Goal: Information Seeking & Learning: Learn about a topic

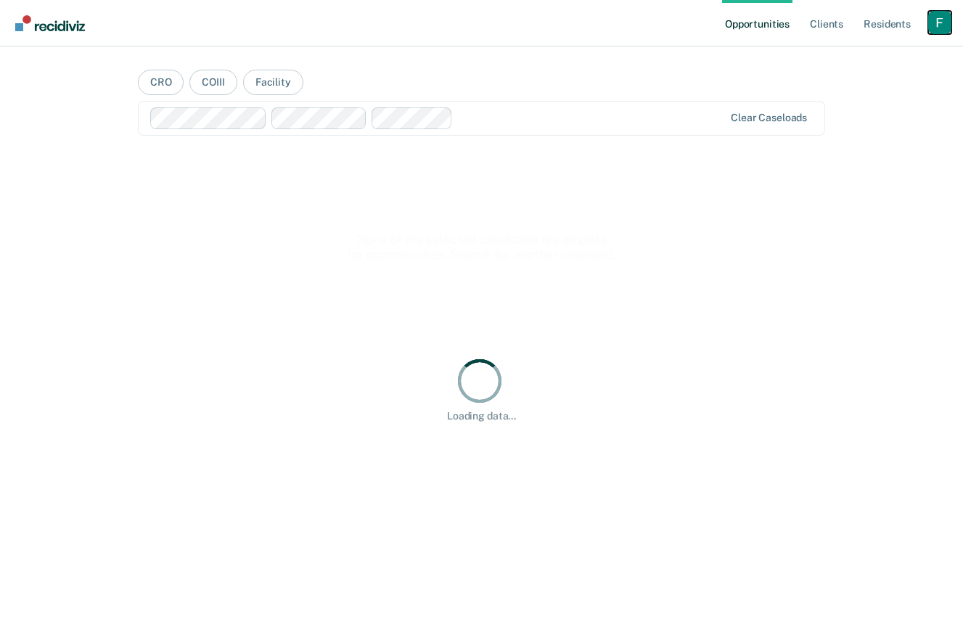
click at [937, 15] on div "Profile dropdown button" at bounding box center [939, 22] width 23 height 23
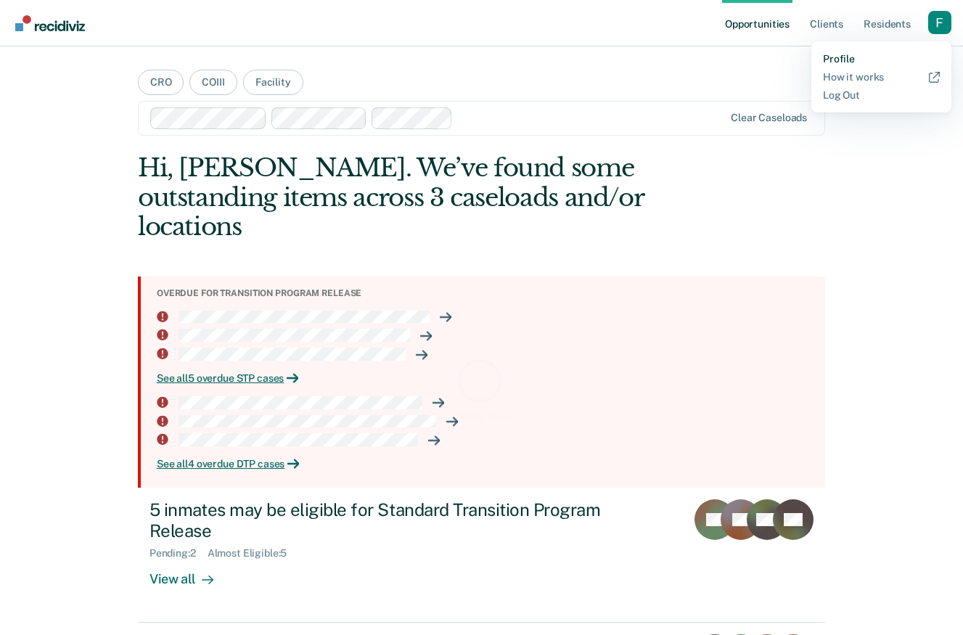
click at [846, 54] on link "Profile" at bounding box center [881, 59] width 117 height 12
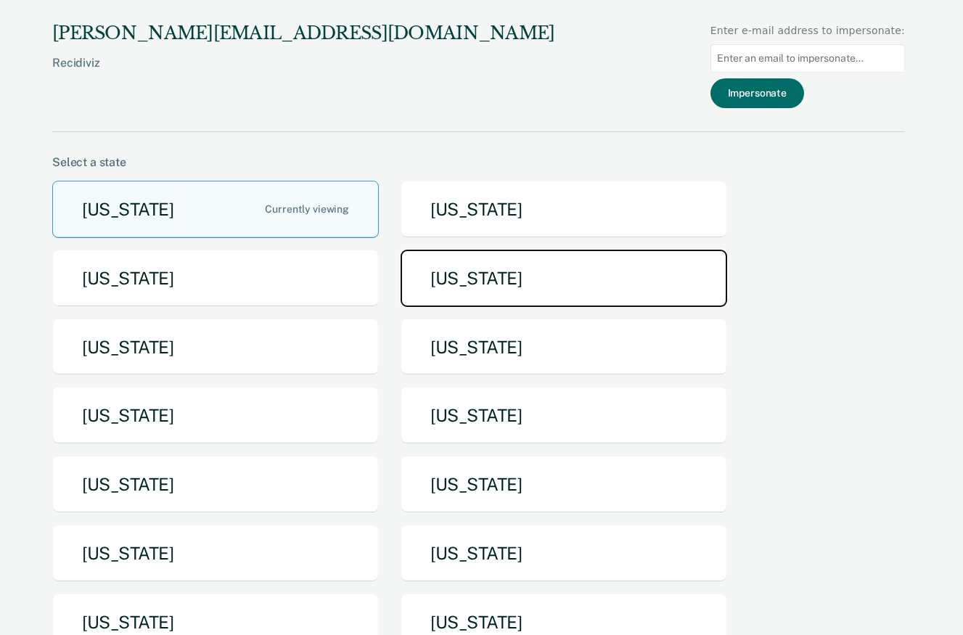
click at [467, 267] on button "[US_STATE]" at bounding box center [563, 278] width 326 height 57
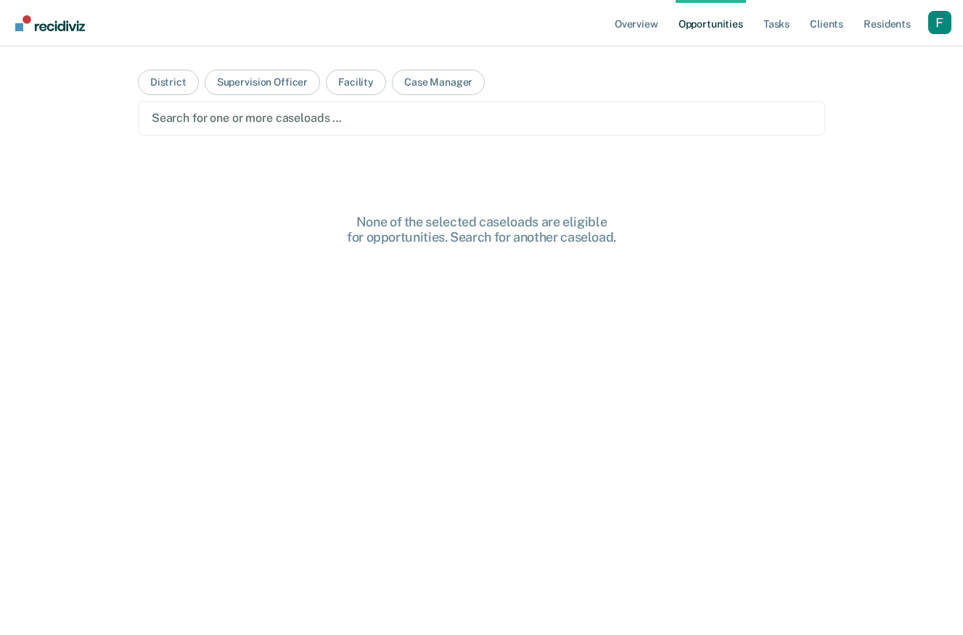
click at [453, 118] on div at bounding box center [481, 118] width 659 height 17
click at [651, 37] on link "Overview" at bounding box center [636, 23] width 49 height 46
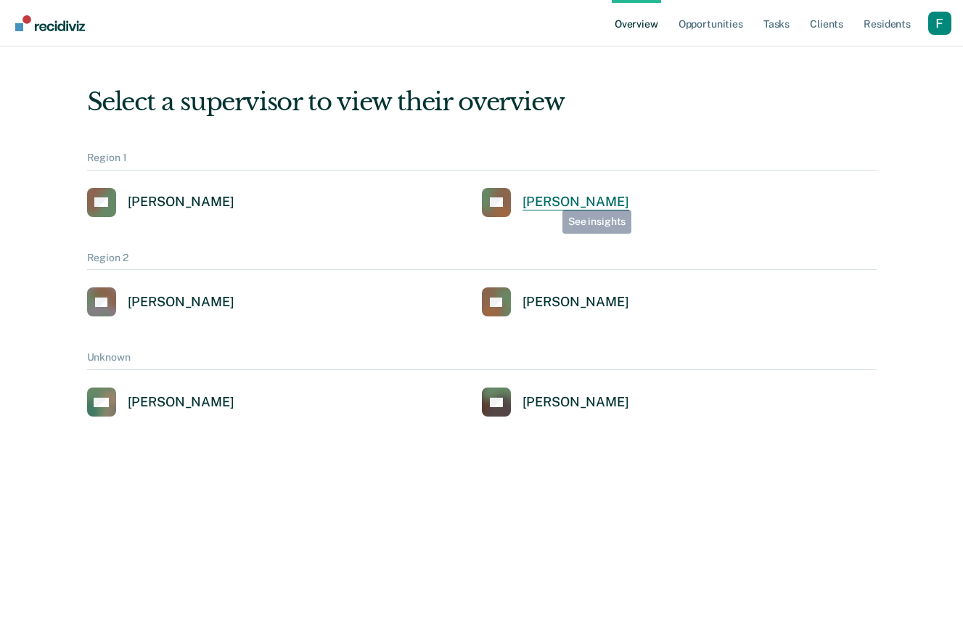
click at [551, 200] on div "[PERSON_NAME]" at bounding box center [575, 202] width 107 height 17
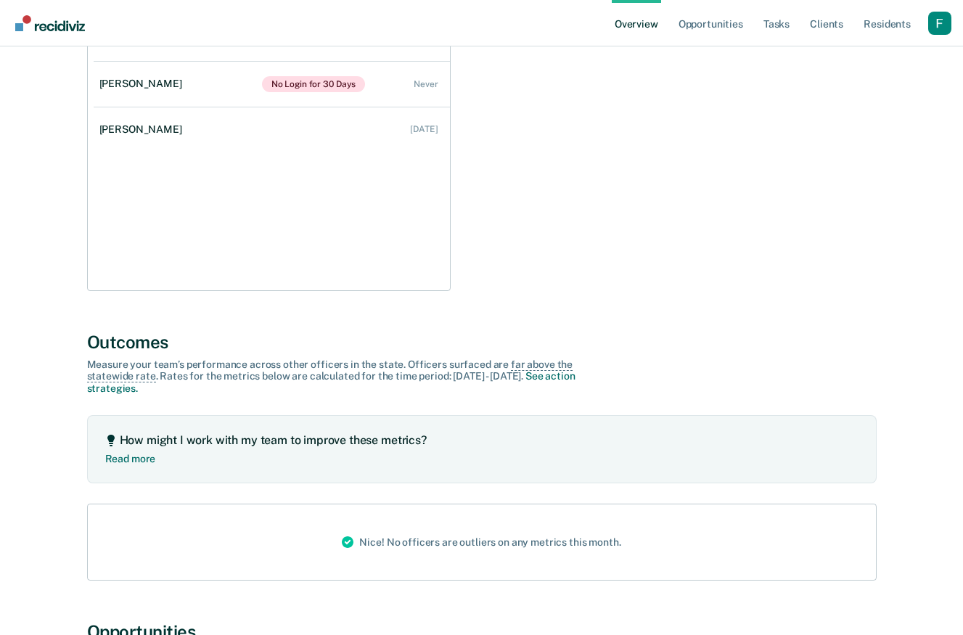
scroll to position [199, 0]
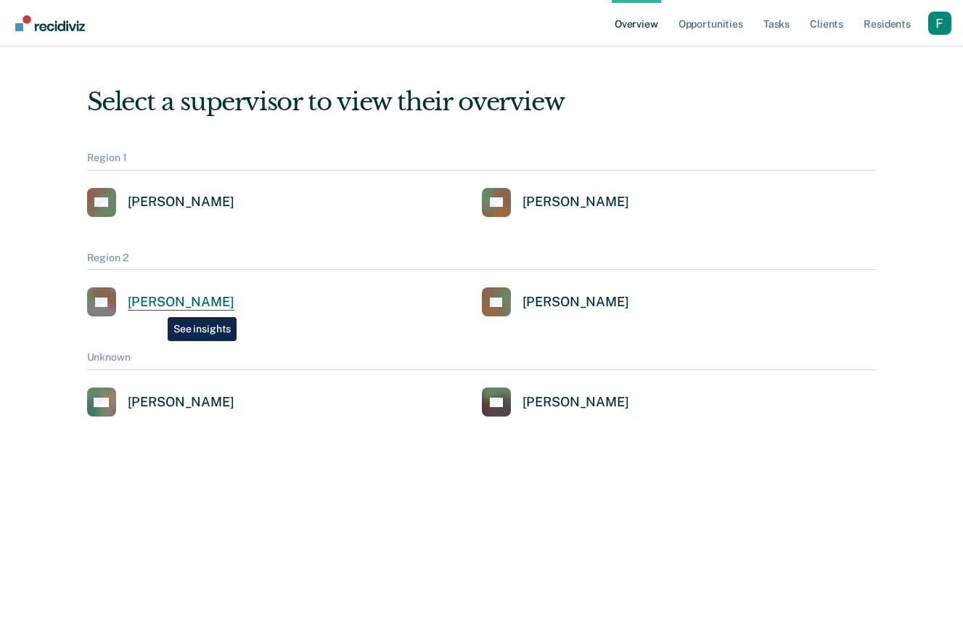
click at [157, 306] on div "[PERSON_NAME]" at bounding box center [181, 302] width 107 height 17
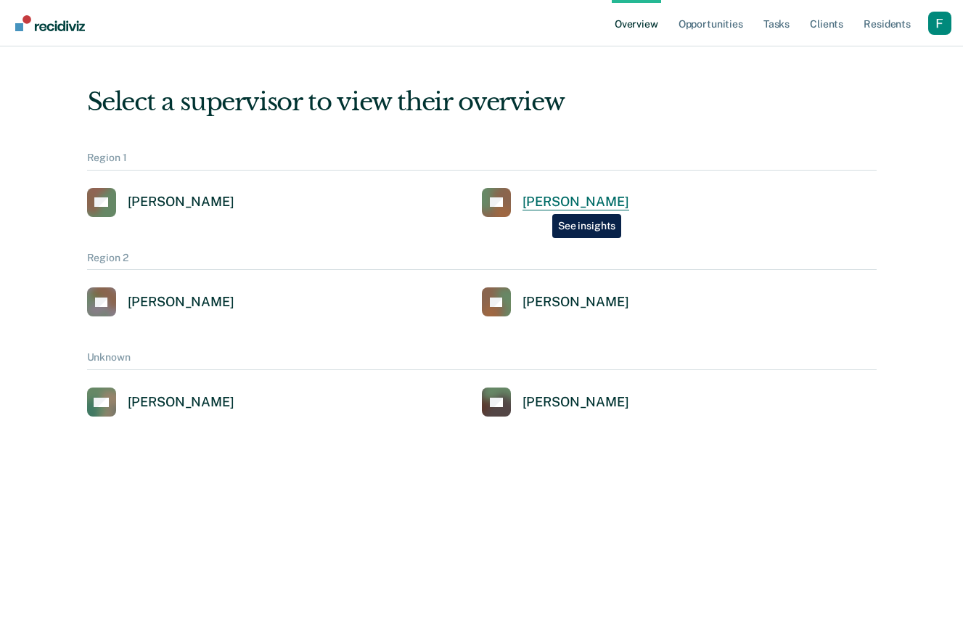
click at [541, 203] on div "[PERSON_NAME]" at bounding box center [575, 202] width 107 height 17
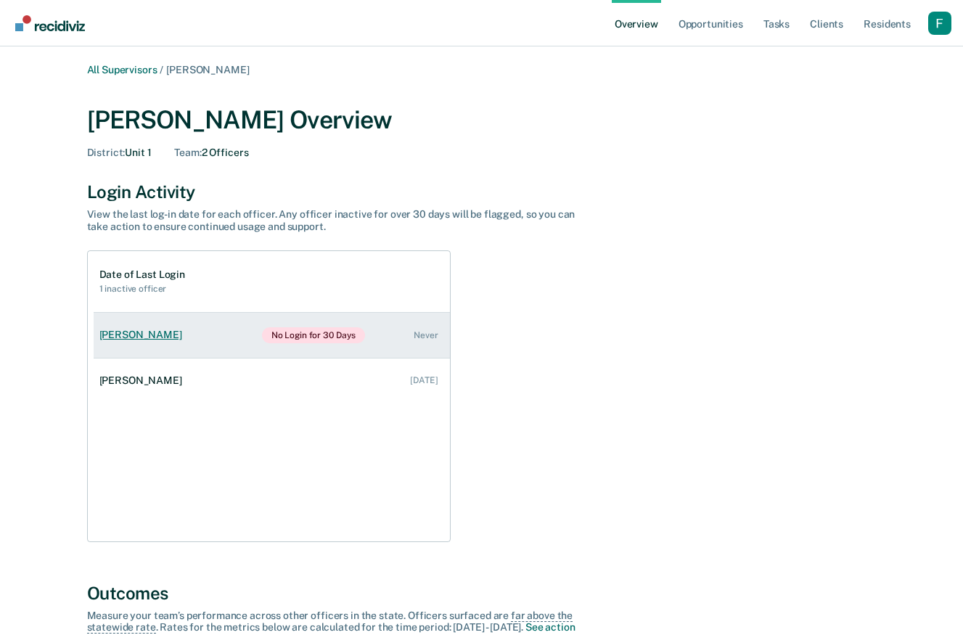
click at [382, 343] on link "[PERSON_NAME] No Login for 30 Days Never" at bounding box center [272, 335] width 356 height 45
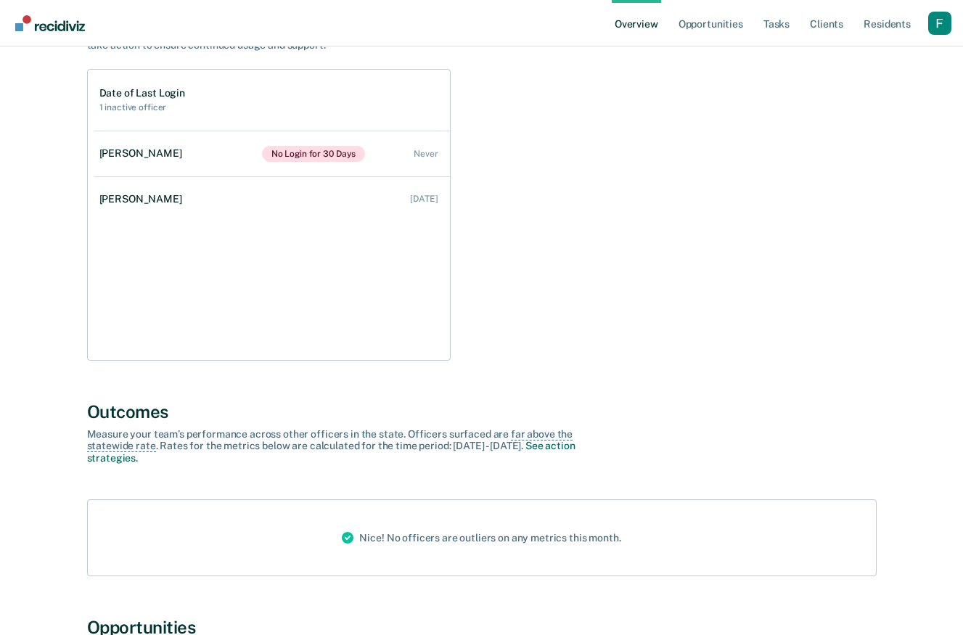
scroll to position [9, 0]
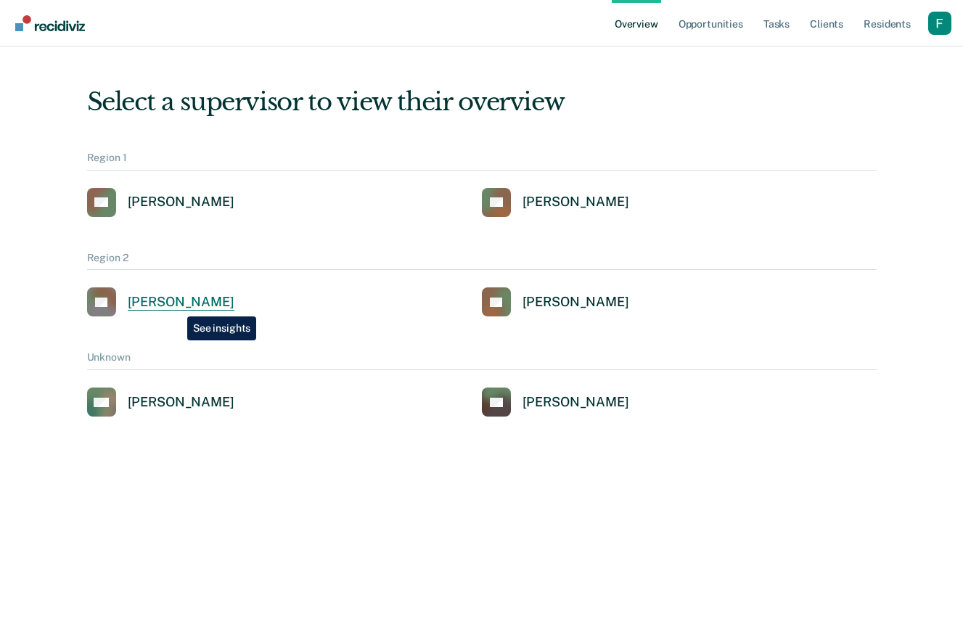
click at [176, 305] on div "[PERSON_NAME]" at bounding box center [181, 302] width 107 height 17
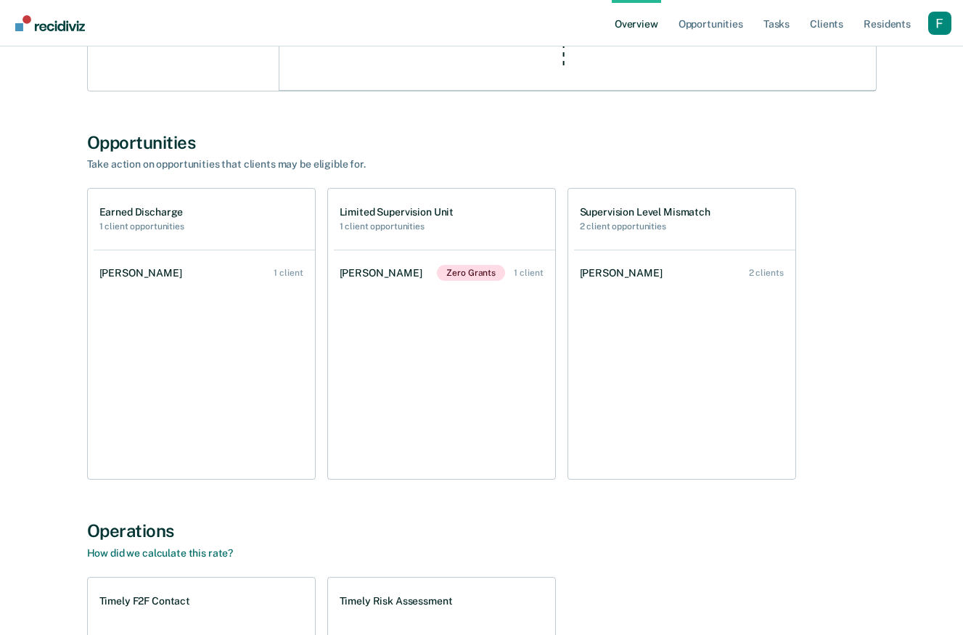
scroll to position [1437, 0]
